Goal: Task Accomplishment & Management: Manage account settings

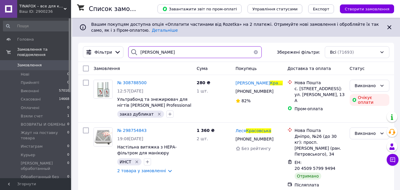
click at [168, 49] on input "красовська" at bounding box center [194, 52] width 133 height 12
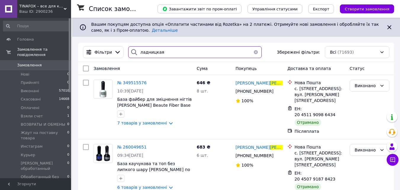
click at [214, 52] on input "ладницкая" at bounding box center [194, 52] width 133 height 12
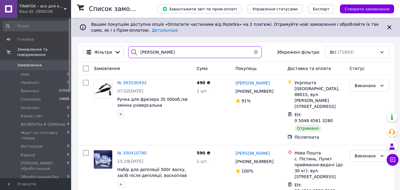
click at [219, 47] on input "васильєва" at bounding box center [194, 52] width 133 height 12
type input "васильєва"
click at [216, 52] on input "васильєва" at bounding box center [194, 52] width 133 height 12
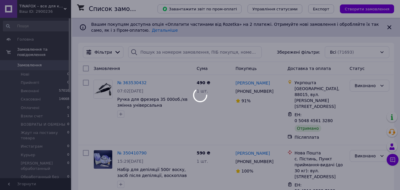
click at [176, 52] on div at bounding box center [200, 95] width 400 height 190
click at [180, 54] on div at bounding box center [200, 95] width 400 height 190
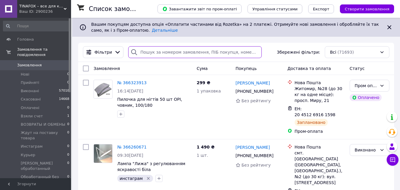
click at [180, 54] on input "search" at bounding box center [194, 52] width 133 height 12
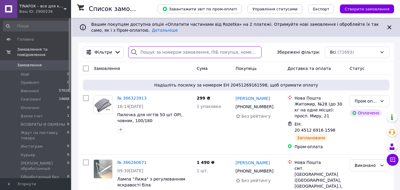
paste input "васильєва"
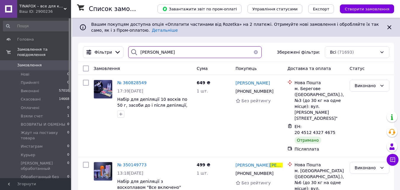
click at [176, 50] on input "васильєва" at bounding box center [194, 52] width 133 height 12
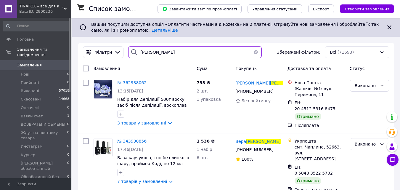
click at [177, 49] on input "стадник" at bounding box center [194, 52] width 133 height 12
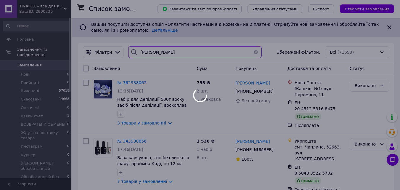
type input "чебан"
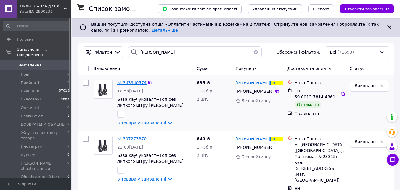
click at [132, 82] on span "№ 343940574" at bounding box center [131, 82] width 29 height 5
click at [148, 52] on input "чебан" at bounding box center [194, 52] width 133 height 12
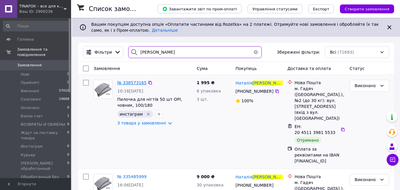
type input "мотрич"
click at [134, 81] on span "№ 338573165" at bounding box center [131, 82] width 29 height 5
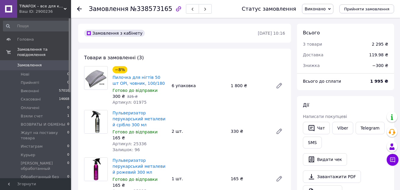
scroll to position [107, 0]
click at [340, 131] on link "Viber" at bounding box center [342, 128] width 21 height 12
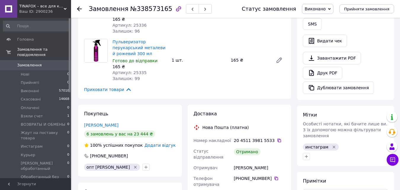
scroll to position [59, 0]
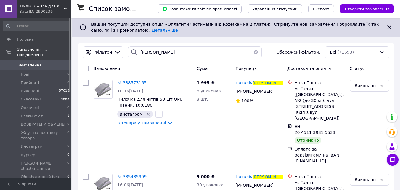
click at [254, 53] on button "button" at bounding box center [256, 52] width 12 height 12
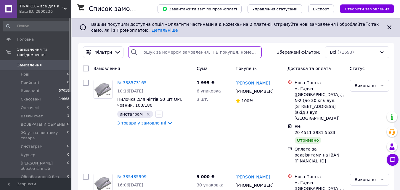
click at [202, 54] on input "search" at bounding box center [194, 52] width 133 height 12
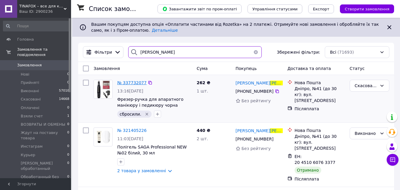
type input "смірнова"
click at [131, 83] on span "№ 337732077" at bounding box center [131, 82] width 29 height 5
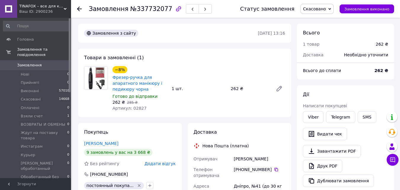
scroll to position [59, 0]
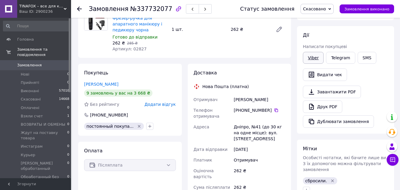
click at [311, 57] on link "Viber" at bounding box center [313, 58] width 21 height 12
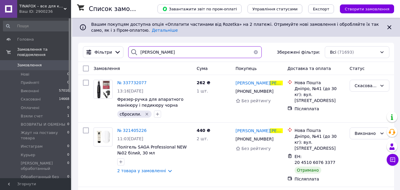
click at [225, 51] on input "смірнова" at bounding box center [194, 52] width 133 height 12
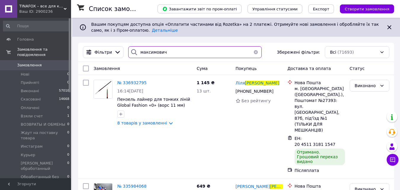
click at [179, 51] on input "максимович" at bounding box center [194, 52] width 133 height 12
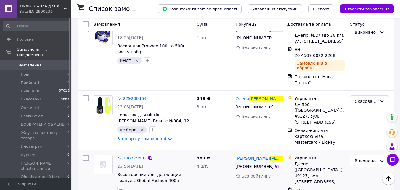
scroll to position [266, 0]
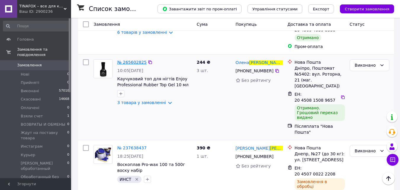
type input "чепеленко"
click at [127, 60] on span "№ 265602825" at bounding box center [131, 62] width 29 height 5
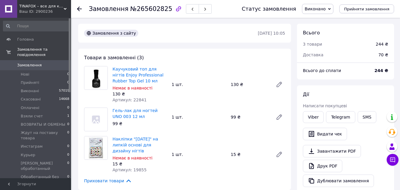
scroll to position [30, 0]
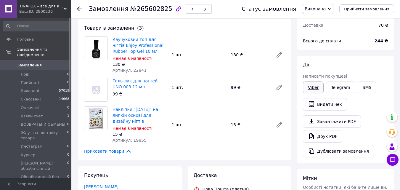
click at [317, 91] on link "Viber" at bounding box center [313, 87] width 21 height 12
click at [372, 95] on div "Дії Написати покупцеві Viber Telegram SMS   Видати чек   Завантажити PDF   Друк…" at bounding box center [345, 110] width 85 height 96
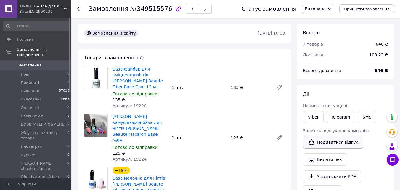
scroll to position [30, 0]
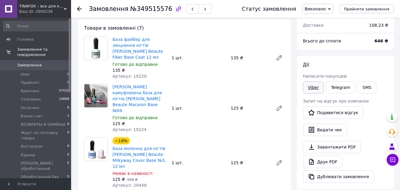
click at [306, 86] on link "Viber" at bounding box center [313, 87] width 21 height 12
click at [363, 60] on div "Дії Написати покупцеві Viber Telegram SMS Запит на відгук про компанію   Подиви…" at bounding box center [345, 122] width 97 height 133
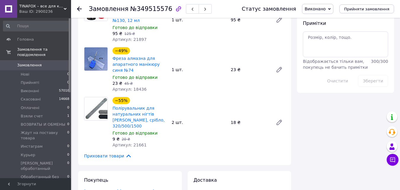
scroll to position [207, 0]
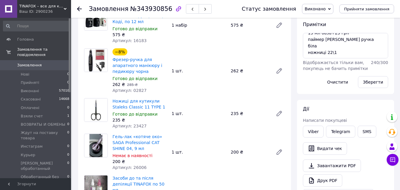
scroll to position [89, 0]
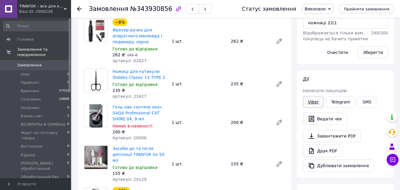
click at [309, 106] on link "Viber" at bounding box center [313, 102] width 21 height 12
click at [318, 102] on link "Viber" at bounding box center [313, 102] width 21 height 12
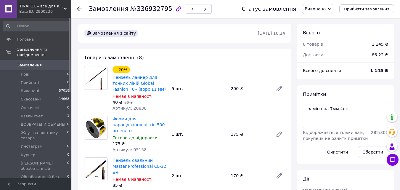
scroll to position [59, 0]
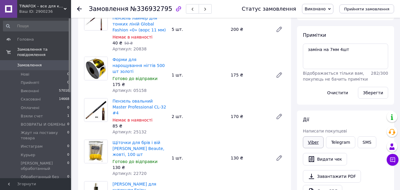
click at [316, 144] on link "Viber" at bounding box center [313, 142] width 21 height 12
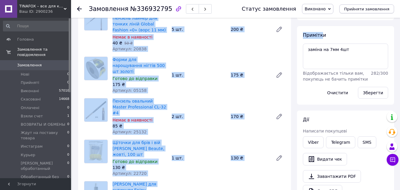
drag, startPoint x: 348, startPoint y: 17, endPoint x: 369, endPoint y: 12, distance: 21.1
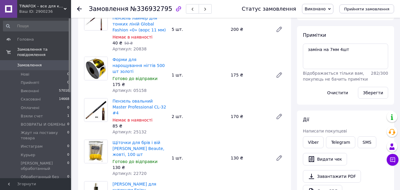
click at [392, 15] on div "Статус замовлення Виконано Прийнято Скасовано Оплачено Взяли счет ВОЗВРАТЫ И ОБ…" at bounding box center [312, 9] width 164 height 18
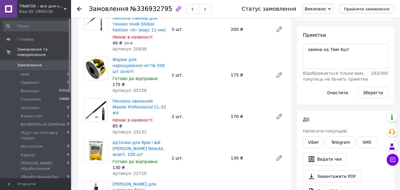
click at [392, 15] on div "Статус замовлення Виконано Прийнято Скасовано Оплачено Взяли счет ВОЗВРАТЫ И ОБ…" at bounding box center [312, 9] width 164 height 18
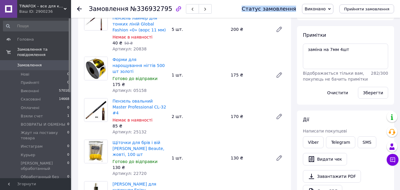
click at [392, 15] on div "Статус замовлення Виконано Прийнято Скасовано Оплачено Взяли счет ВОЗВРАТЫ И ОБ…" at bounding box center [312, 9] width 164 height 18
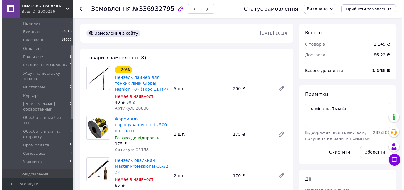
scroll to position [118, 0]
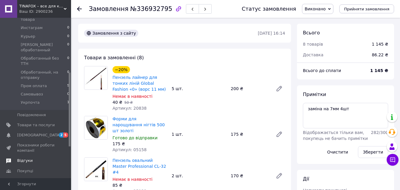
click at [30, 158] on span "Відгуки" at bounding box center [36, 160] width 38 height 5
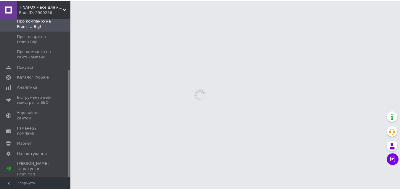
scroll to position [76, 0]
